Goal: Transaction & Acquisition: Book appointment/travel/reservation

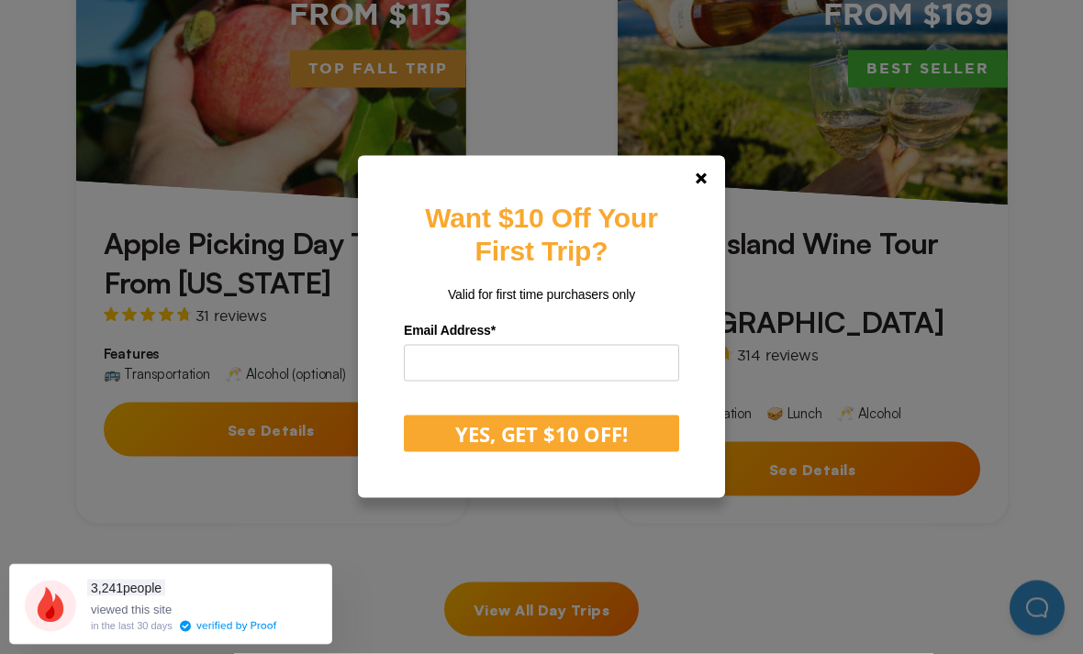
scroll to position [945, 0]
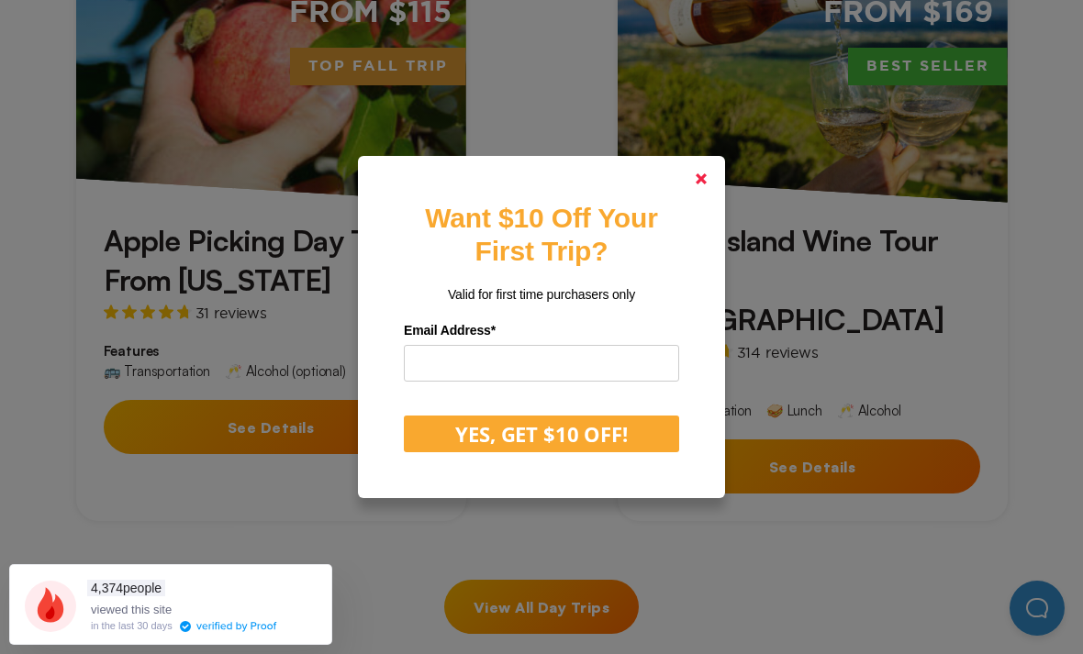
click at [690, 201] on link at bounding box center [701, 179] width 44 height 44
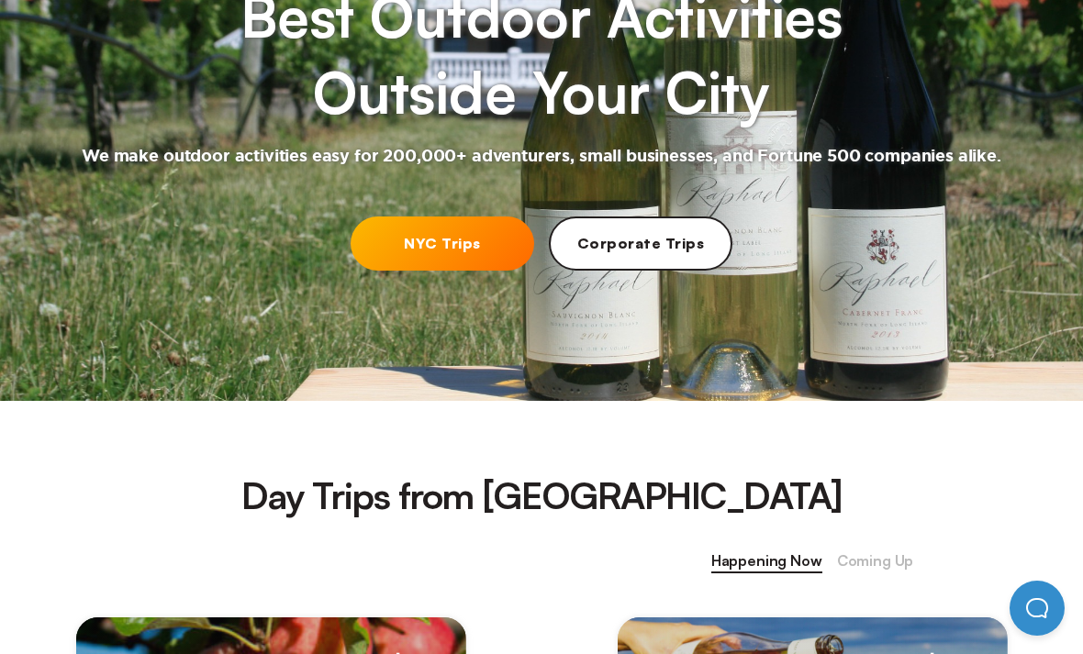
scroll to position [232, 0]
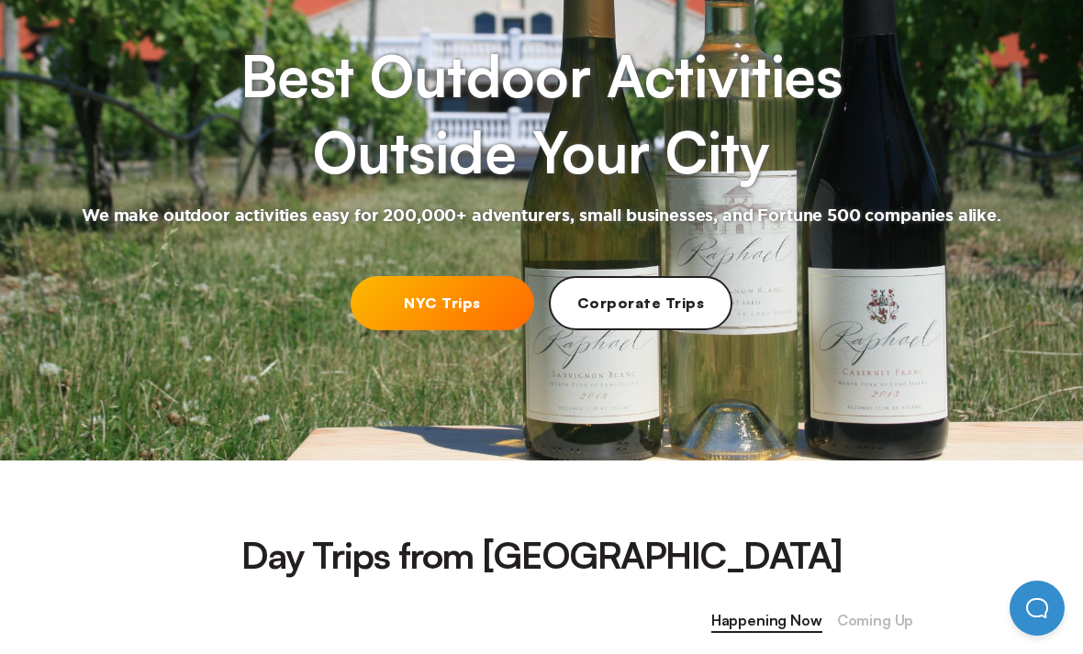
click at [477, 323] on link "NYC Trips" at bounding box center [443, 303] width 184 height 54
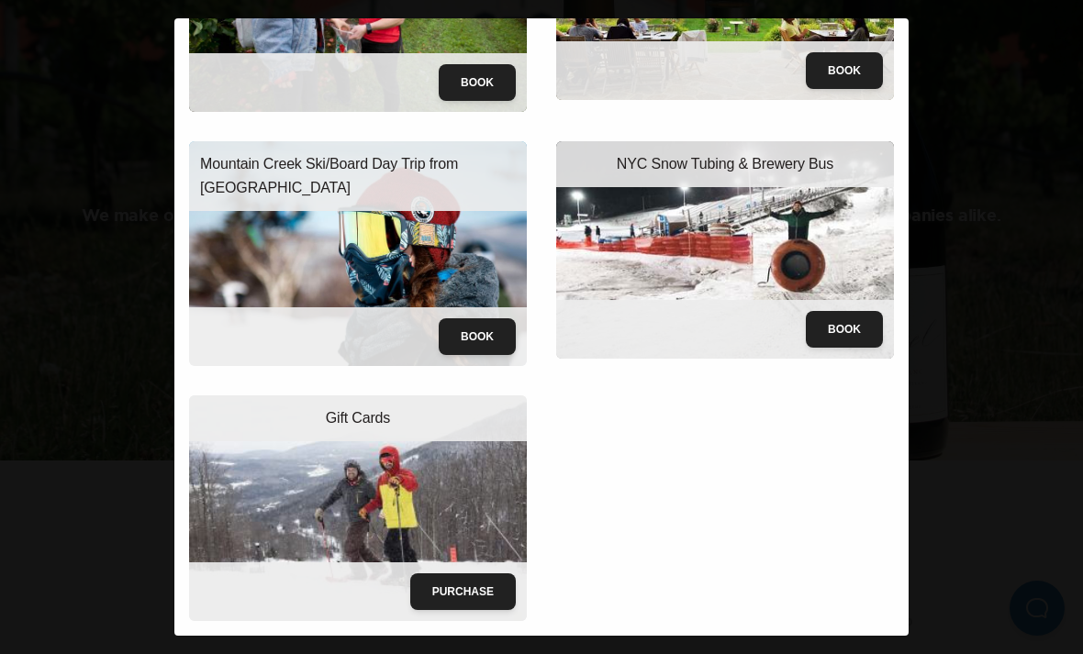
scroll to position [197, 0]
click at [464, 320] on button "Book" at bounding box center [477, 336] width 77 height 37
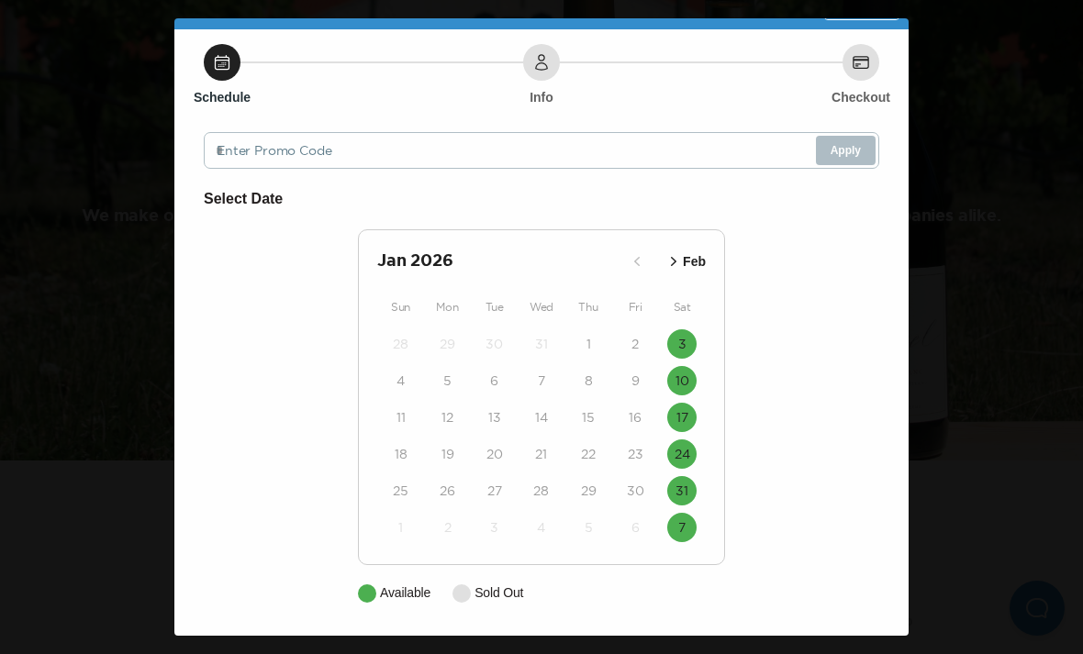
scroll to position [40, 0]
click at [676, 259] on icon "button" at bounding box center [674, 261] width 18 height 18
click at [631, 263] on icon "button" at bounding box center [637, 261] width 18 height 18
click at [695, 252] on p "Feb" at bounding box center [694, 261] width 23 height 19
click at [694, 252] on p "Mar" at bounding box center [694, 261] width 23 height 19
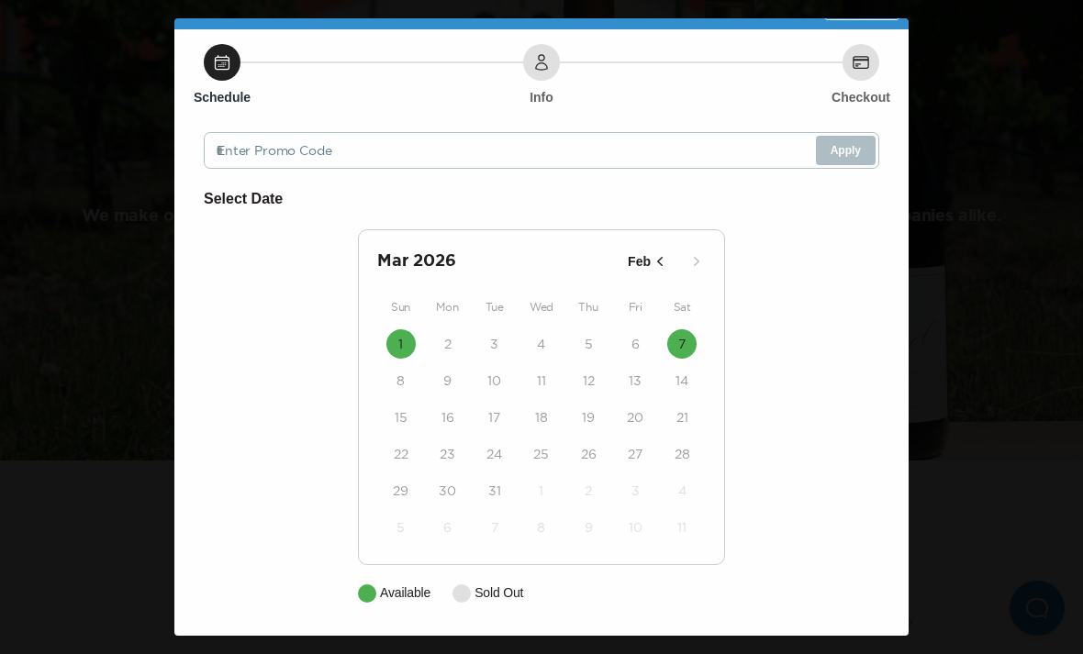
click at [631, 262] on p "Feb" at bounding box center [639, 261] width 23 height 19
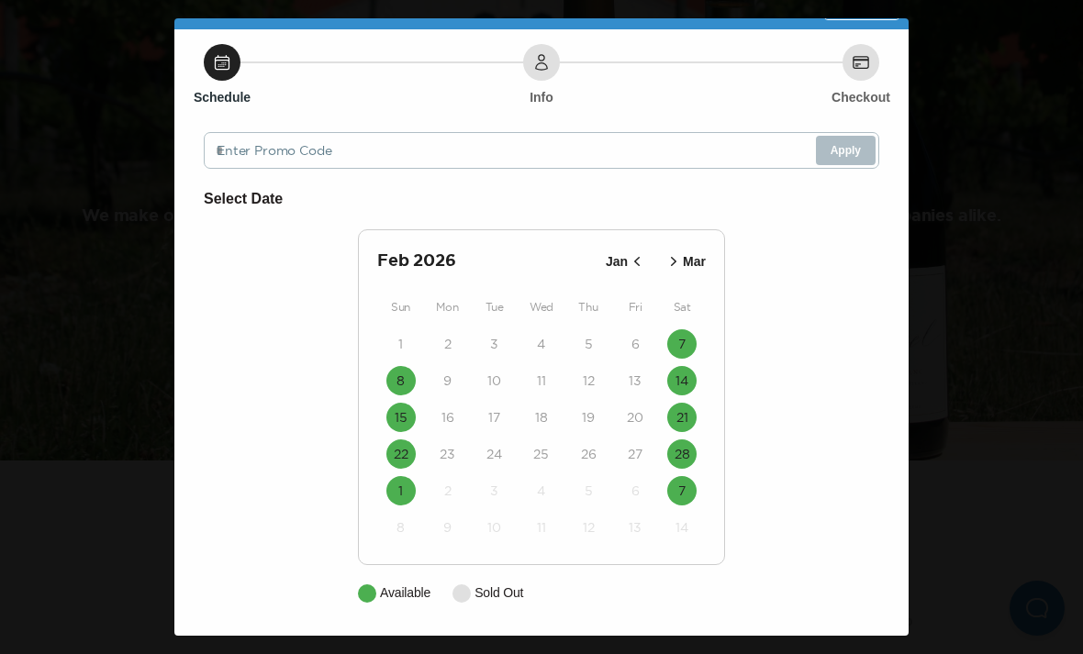
click at [631, 261] on icon "button" at bounding box center [637, 261] width 18 height 18
click at [684, 352] on time "3" at bounding box center [682, 344] width 8 height 18
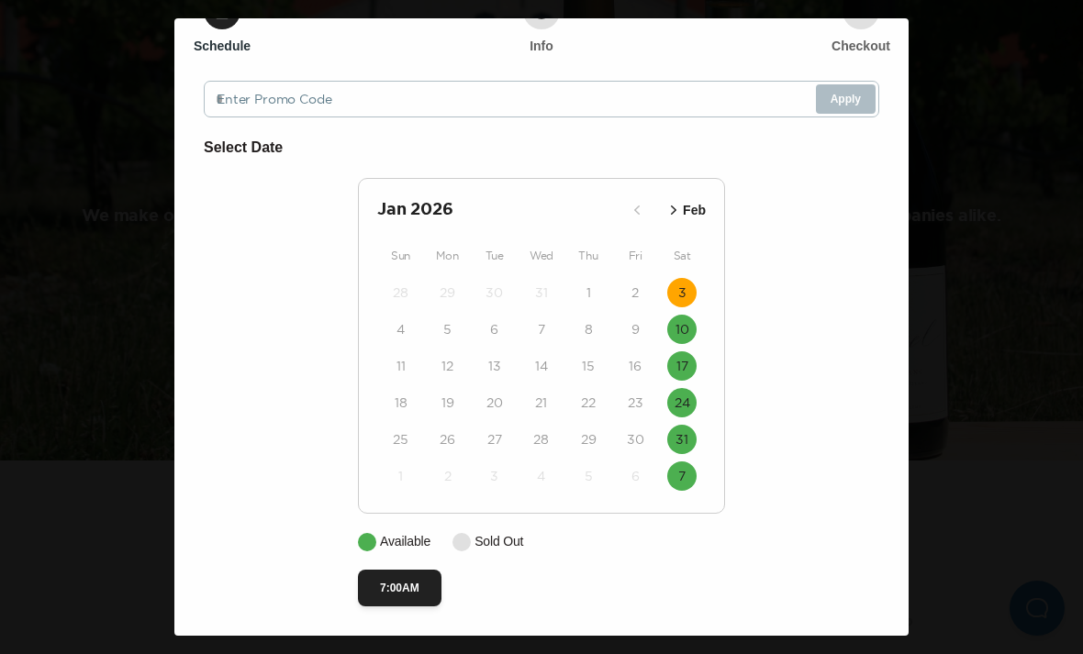
scroll to position [95, 0]
click at [684, 337] on time "10" at bounding box center [683, 329] width 14 height 18
click at [678, 377] on button "17" at bounding box center [681, 366] width 29 height 29
click at [688, 440] on time "31" at bounding box center [682, 439] width 13 height 18
click at [676, 487] on button "7" at bounding box center [681, 476] width 29 height 29
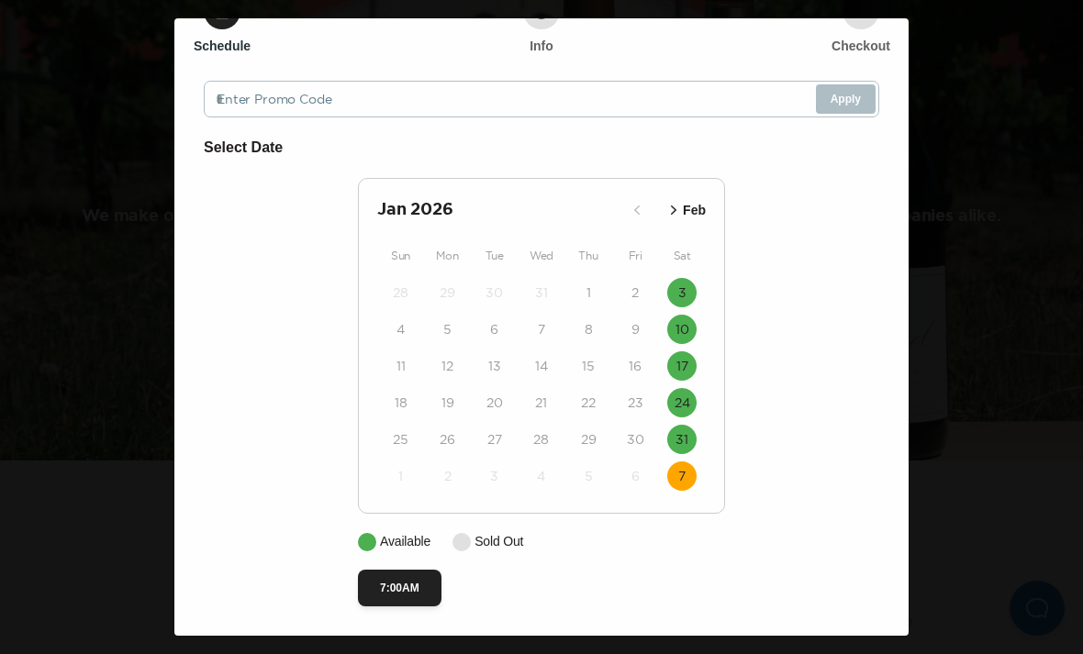
click at [682, 200] on button "Feb" at bounding box center [685, 210] width 52 height 30
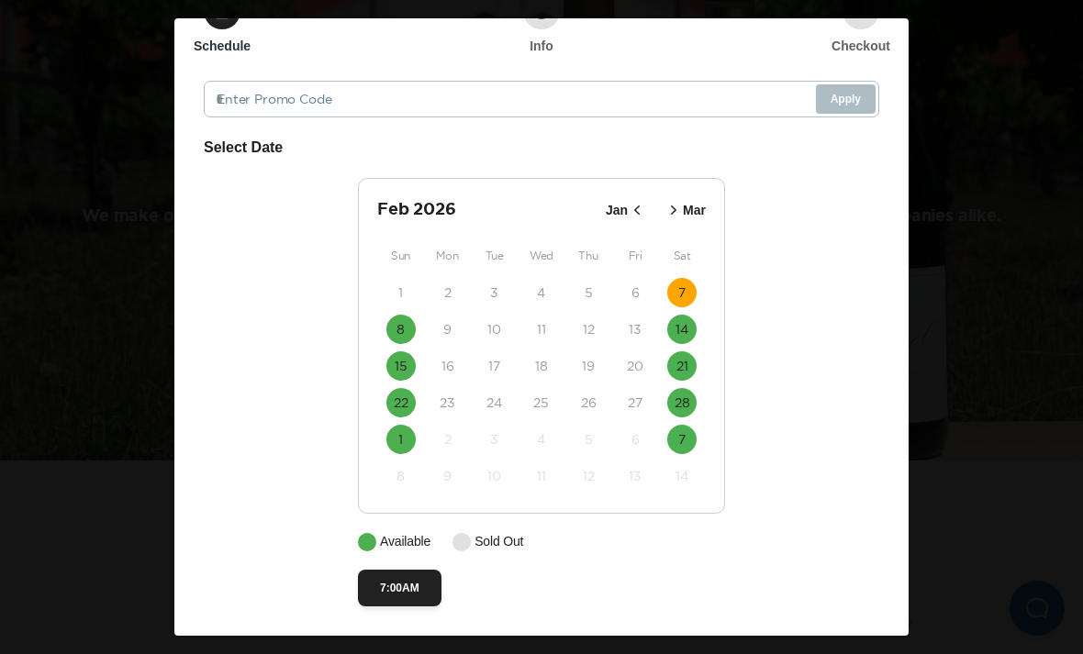
click at [398, 352] on button "15" at bounding box center [400, 366] width 29 height 29
click at [399, 429] on button "1" at bounding box center [400, 439] width 29 height 29
click at [689, 359] on button "21" at bounding box center [681, 366] width 29 height 29
click at [686, 416] on button "28" at bounding box center [681, 402] width 29 height 29
click at [635, 209] on icon "button" at bounding box center [637, 210] width 18 height 18
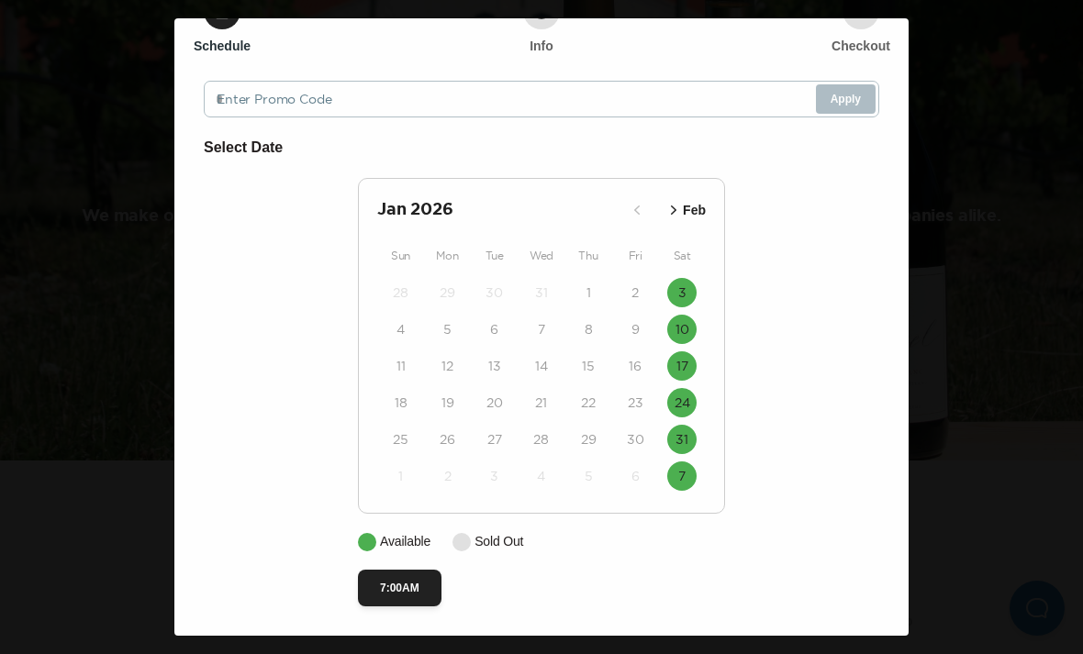
click at [692, 281] on button "3" at bounding box center [681, 292] width 29 height 29
click at [386, 583] on button "7:00AM" at bounding box center [400, 588] width 84 height 37
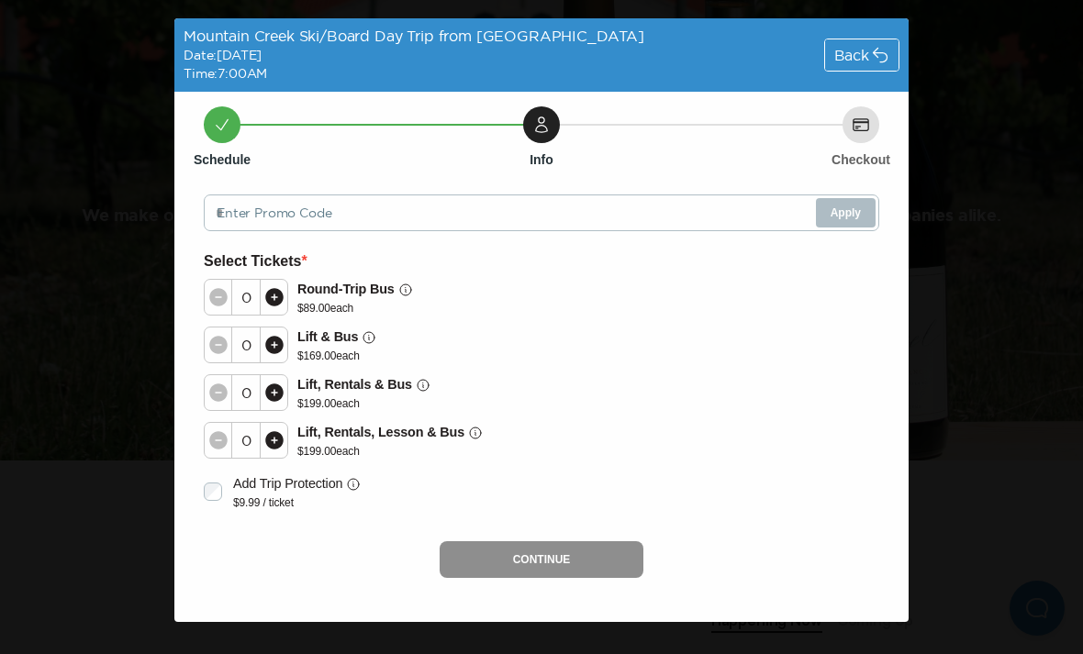
scroll to position [0, 0]
click at [262, 296] on div at bounding box center [274, 297] width 28 height 35
click at [261, 296] on div at bounding box center [274, 297] width 28 height 35
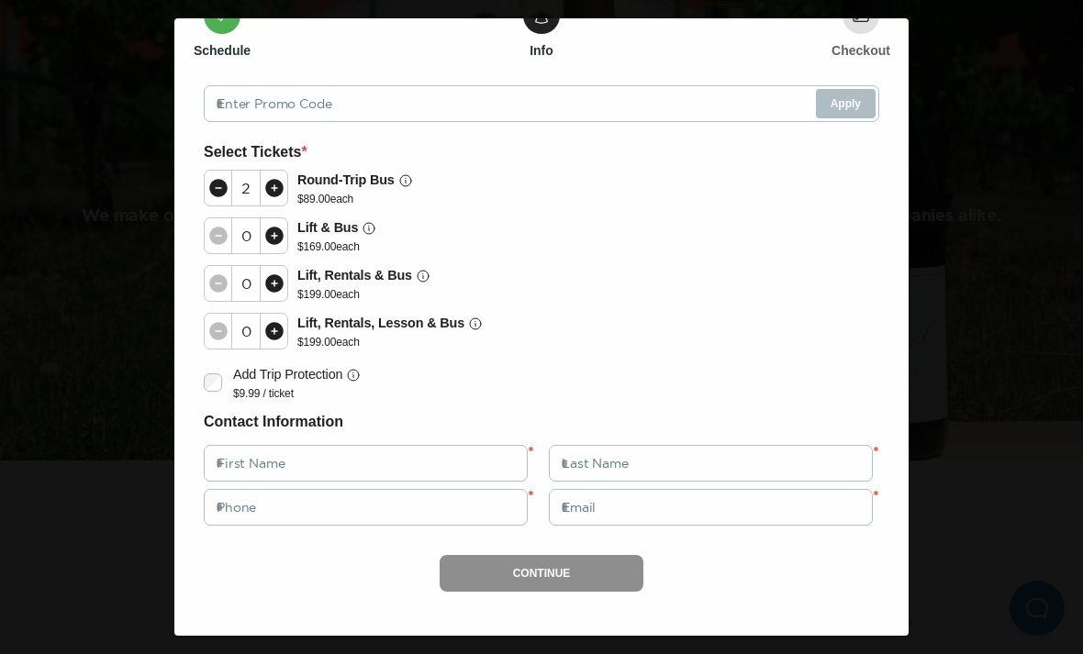
scroll to position [109, 0]
click at [212, 198] on icon at bounding box center [218, 188] width 22 height 22
click at [218, 187] on icon at bounding box center [218, 188] width 18 height 18
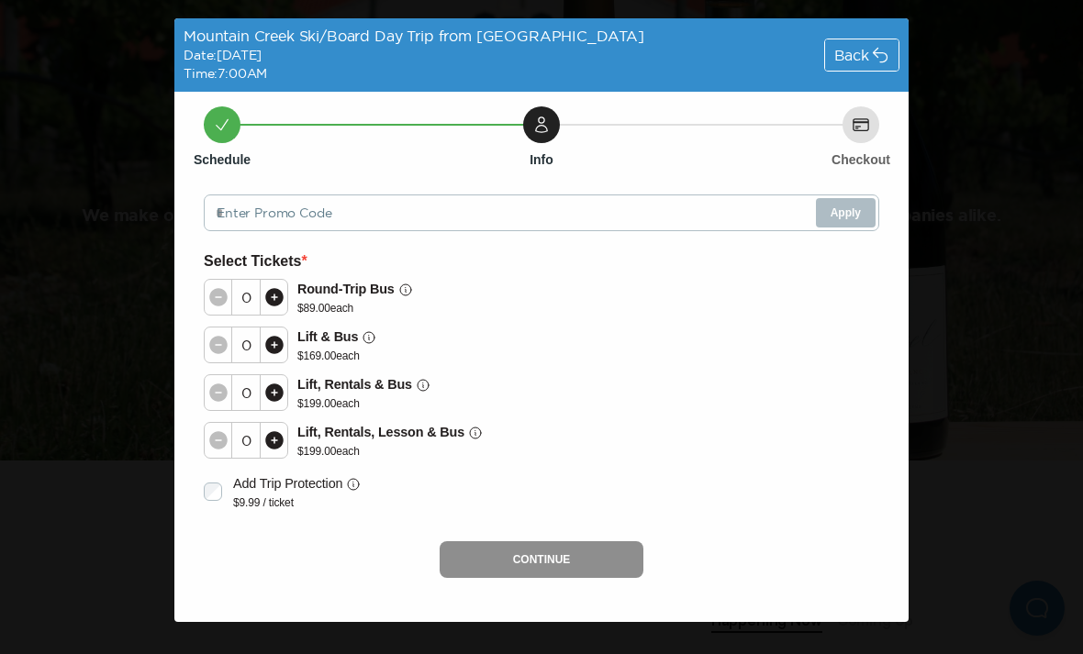
scroll to position [0, 0]
click at [306, 447] on p "$ 199.00 each" at bounding box center [389, 451] width 185 height 15
